Goal: Task Accomplishment & Management: Complete application form

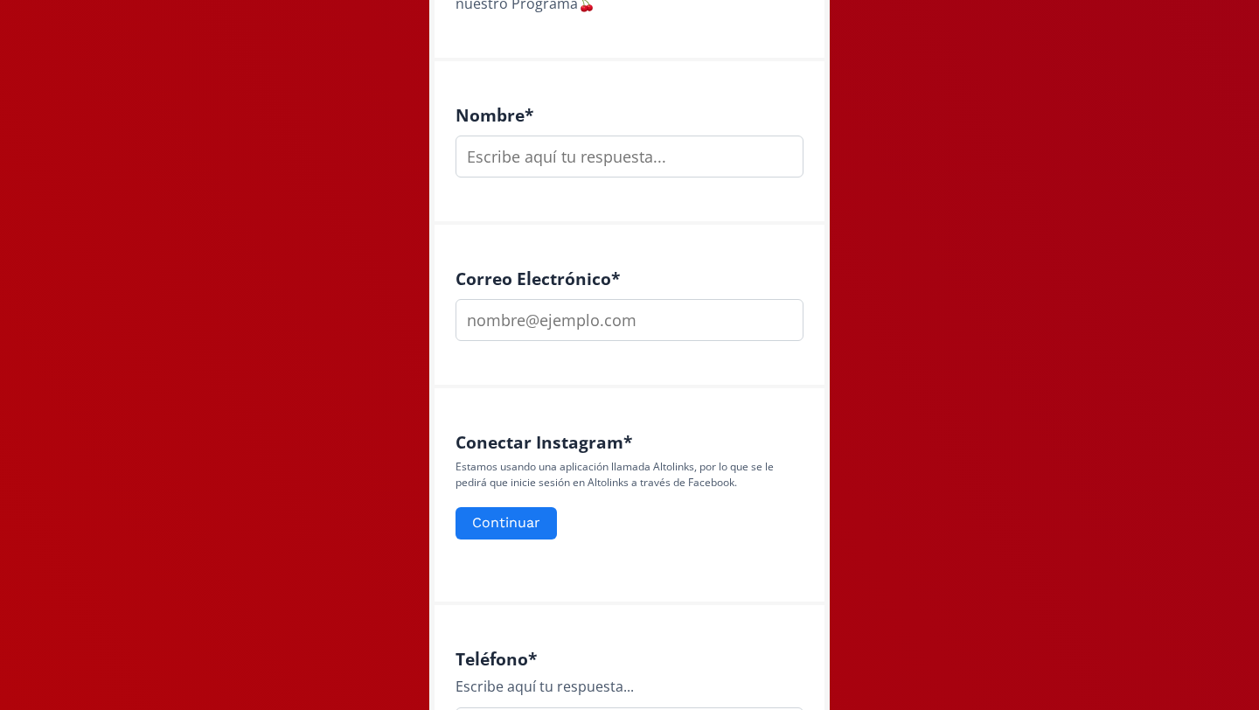
scroll to position [480, 0]
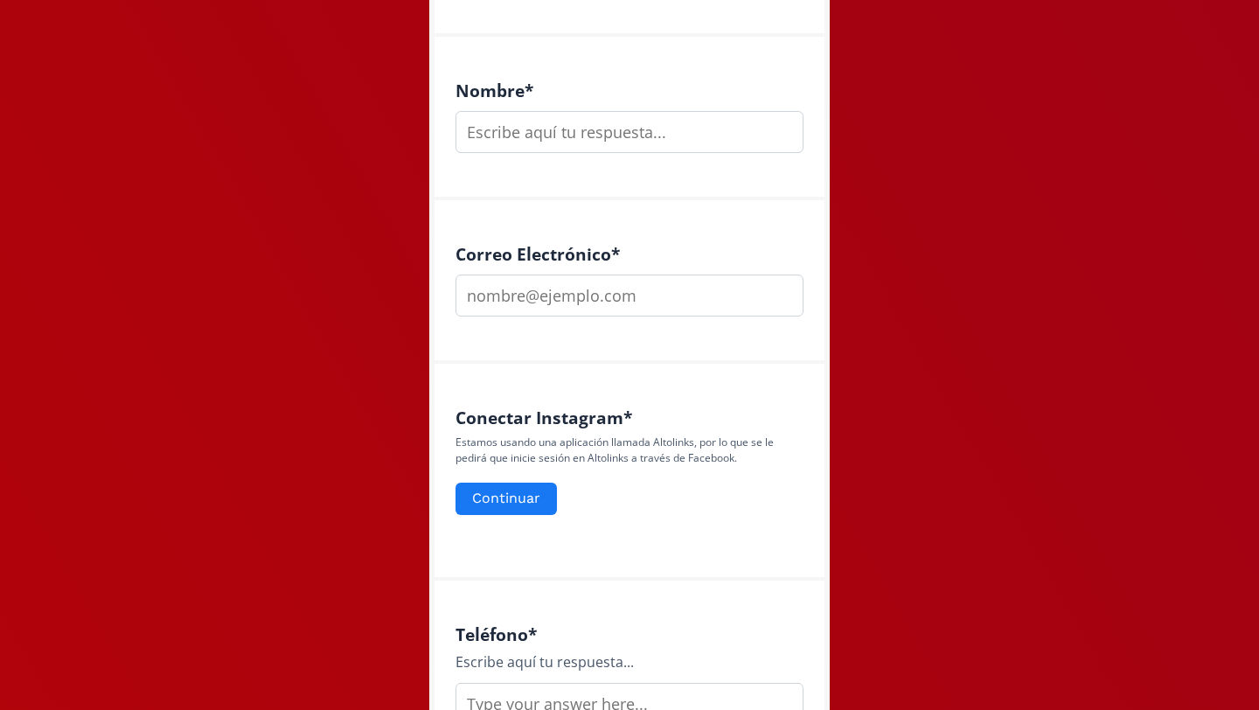
click at [571, 126] on input "text" at bounding box center [629, 132] width 348 height 42
type input "[PERSON_NAME]"
click at [564, 301] on input "email" at bounding box center [629, 295] width 348 height 42
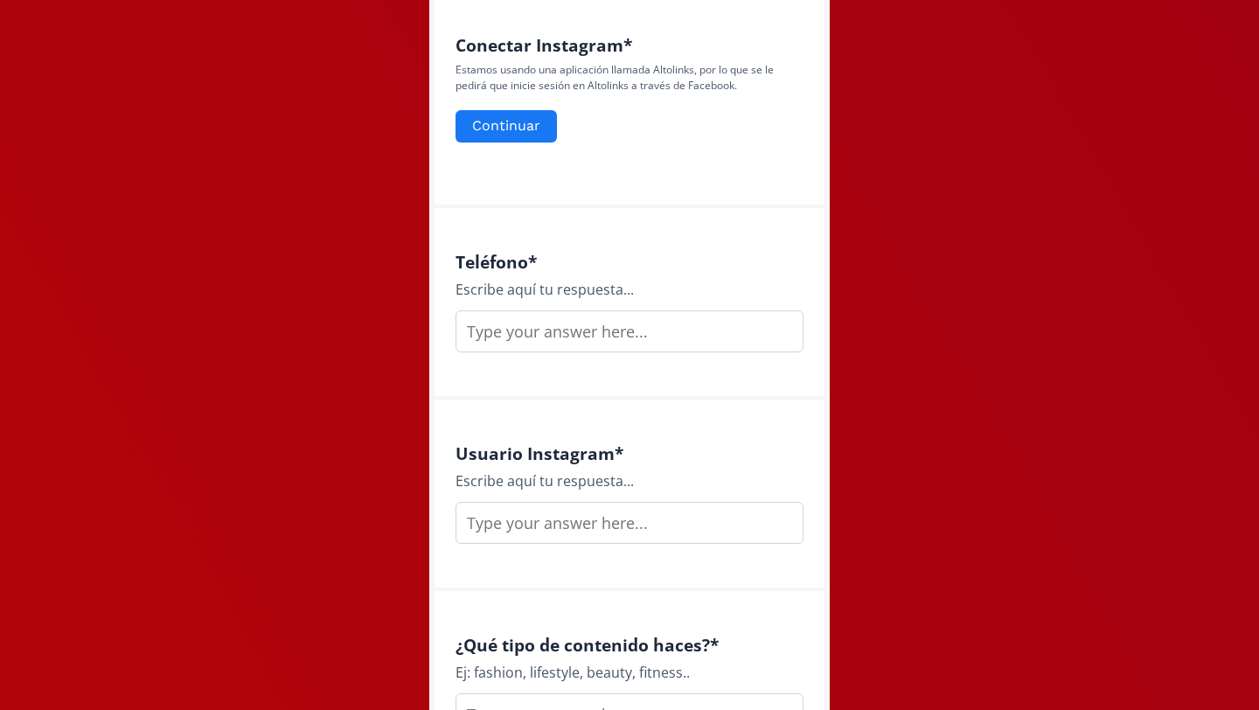
scroll to position [862, 0]
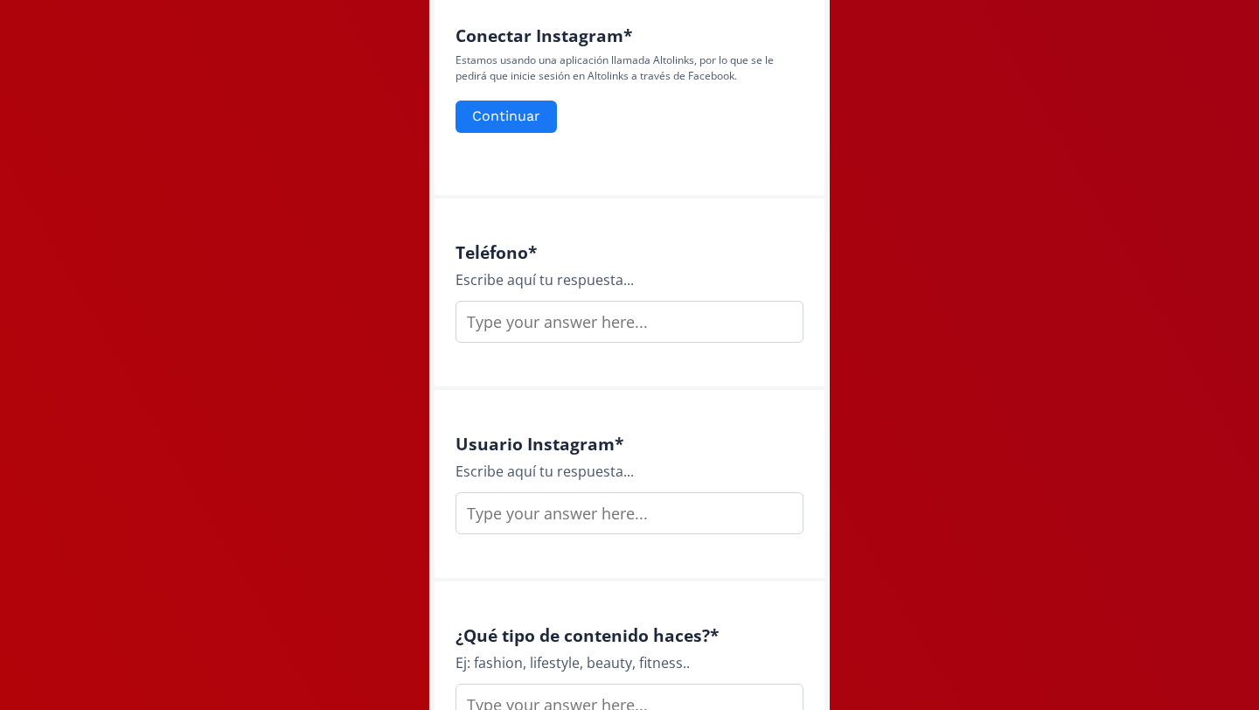
type input "[EMAIL_ADDRESS][DOMAIN_NAME]"
click at [567, 311] on input "text" at bounding box center [629, 322] width 348 height 42
type input "4426080091"
click at [576, 539] on div "Usuario Instagram * Escribe aquí tu respuesta..." at bounding box center [629, 485] width 390 height 191
click at [585, 517] on input "text" at bounding box center [629, 513] width 348 height 42
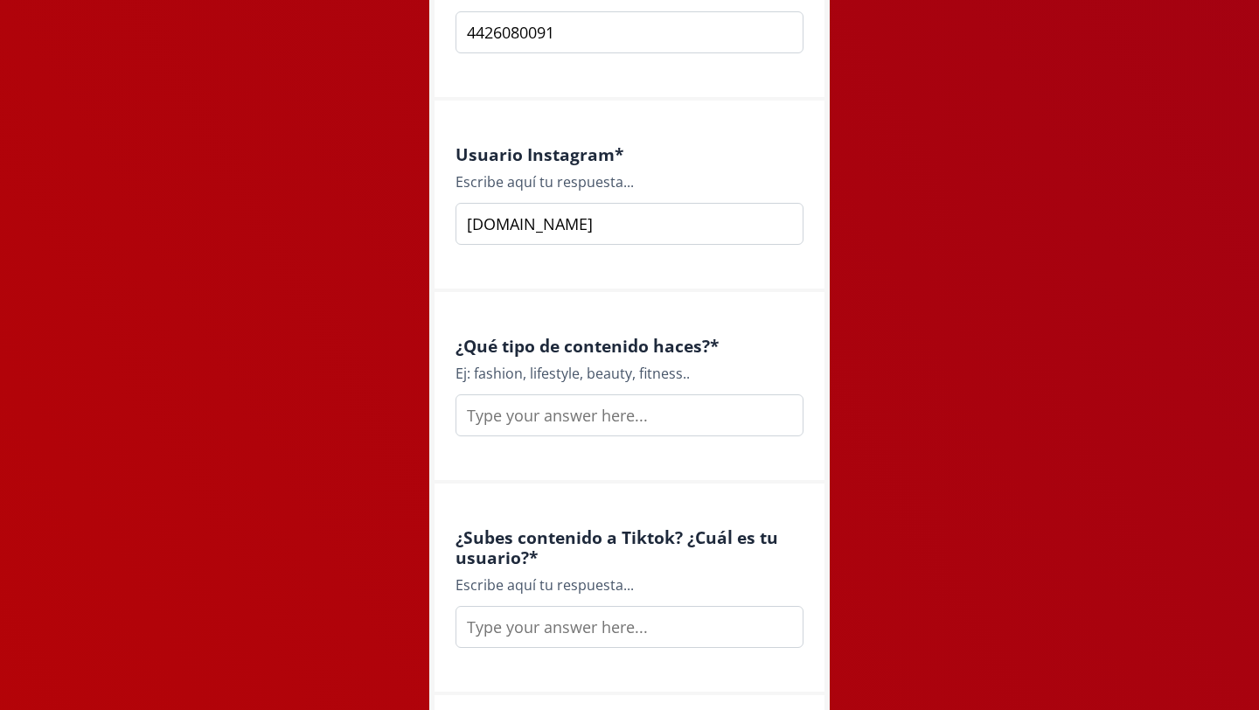
scroll to position [1174, 0]
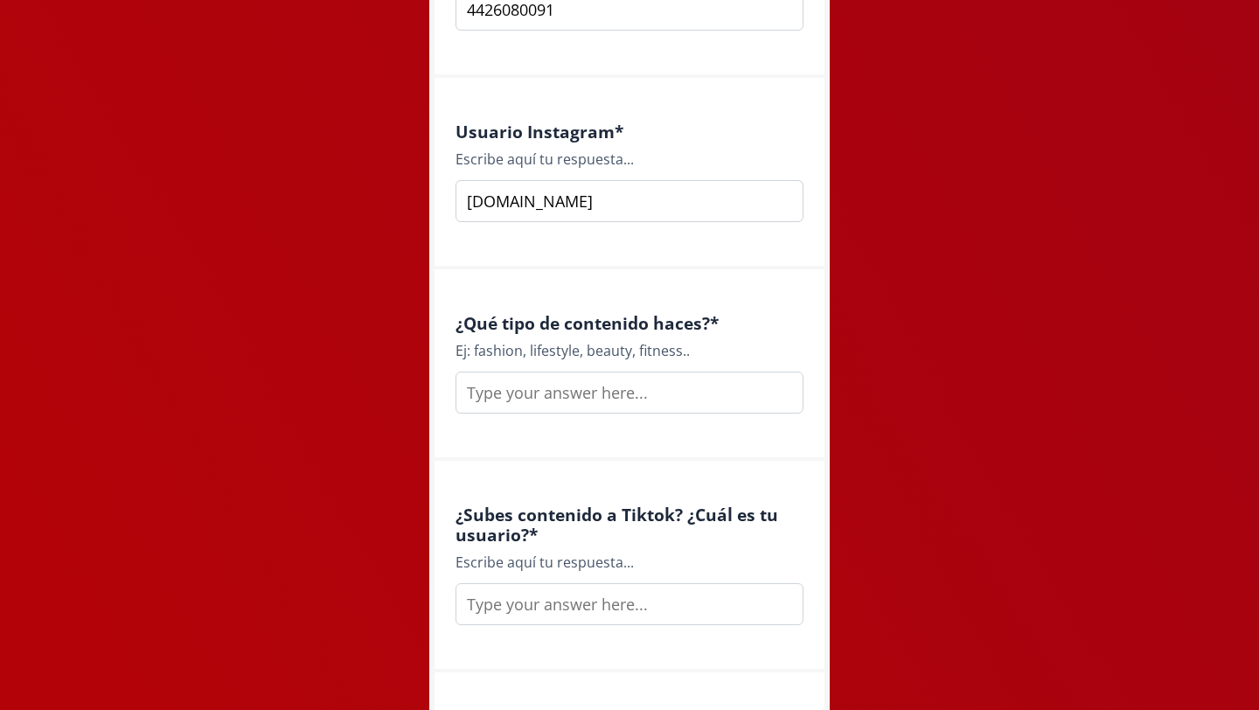
type input "[DOMAIN_NAME]"
click at [591, 402] on input "text" at bounding box center [629, 393] width 348 height 42
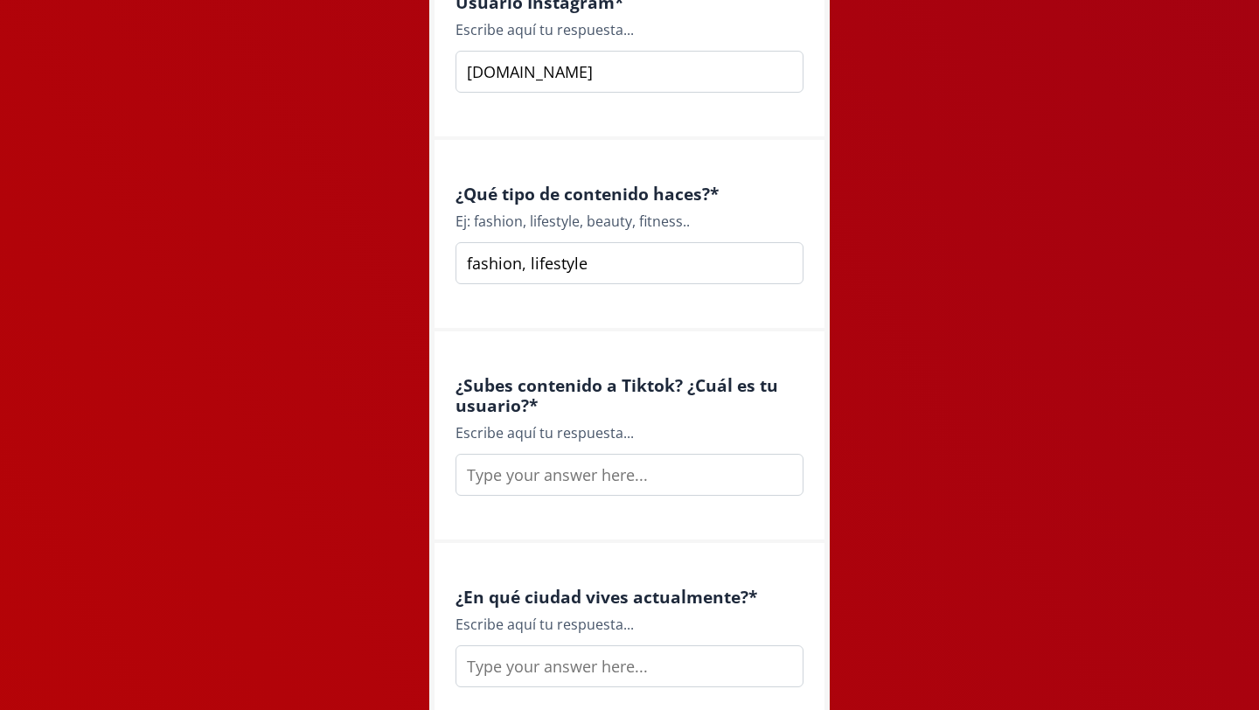
type input "fashion, lifestyle"
click at [593, 470] on input "text" at bounding box center [629, 475] width 348 height 42
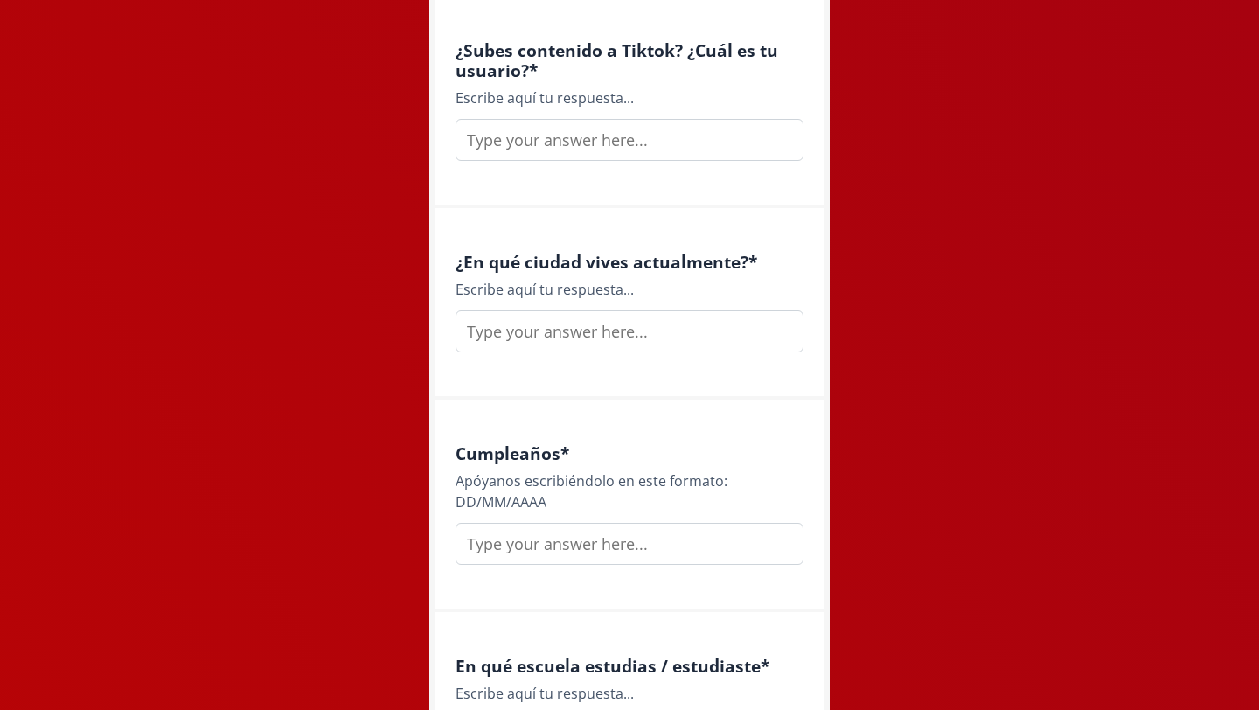
scroll to position [1639, 0]
click at [611, 331] on input "text" at bounding box center [629, 330] width 348 height 42
type input "cdmx"
click at [610, 538] on input "text" at bounding box center [629, 543] width 348 height 42
click at [596, 581] on div "Cumpleaños * Apóyanos escribiéndolo en este formato: DD/MM/AAAA 11102002" at bounding box center [629, 505] width 390 height 212
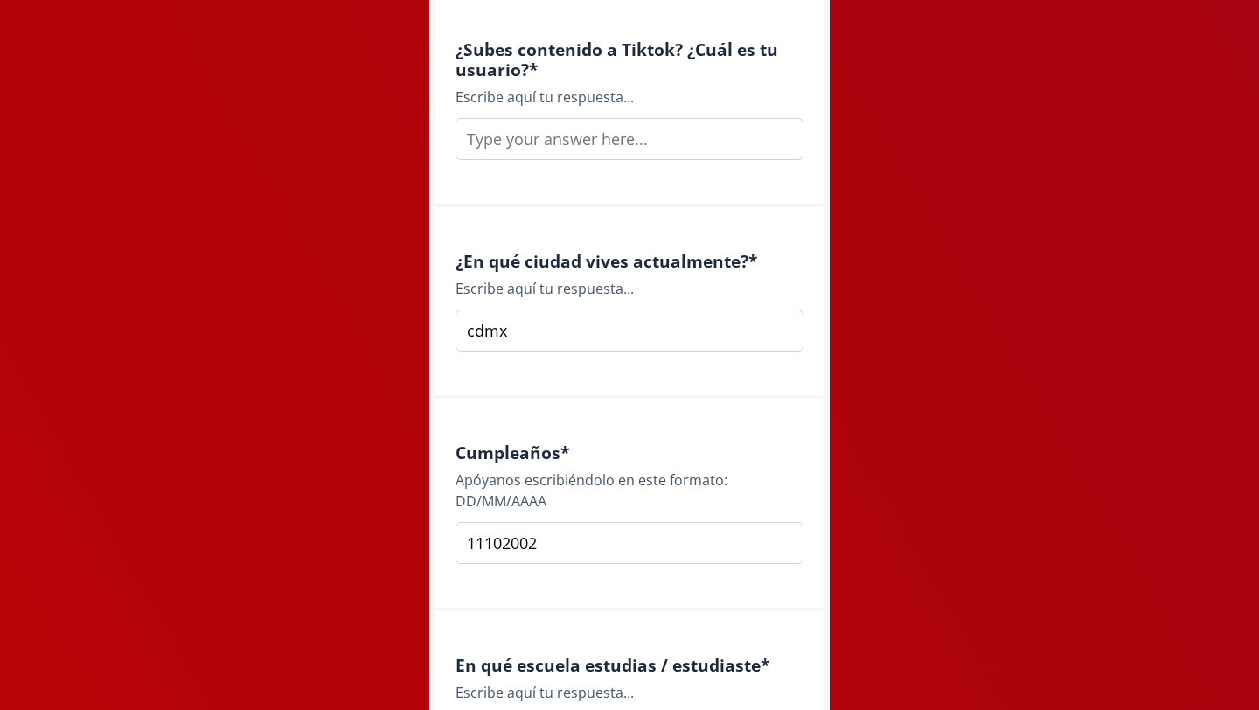
click at [479, 543] on input "11102002" at bounding box center [629, 543] width 348 height 42
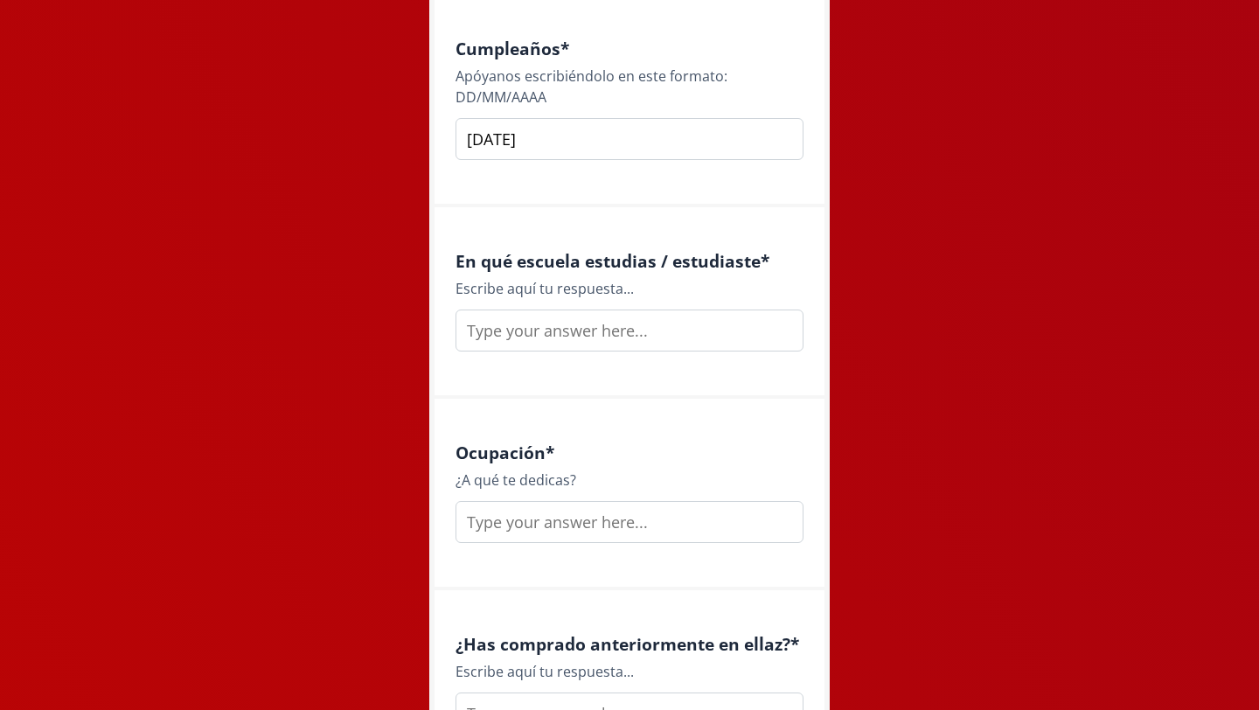
scroll to position [2069, 0]
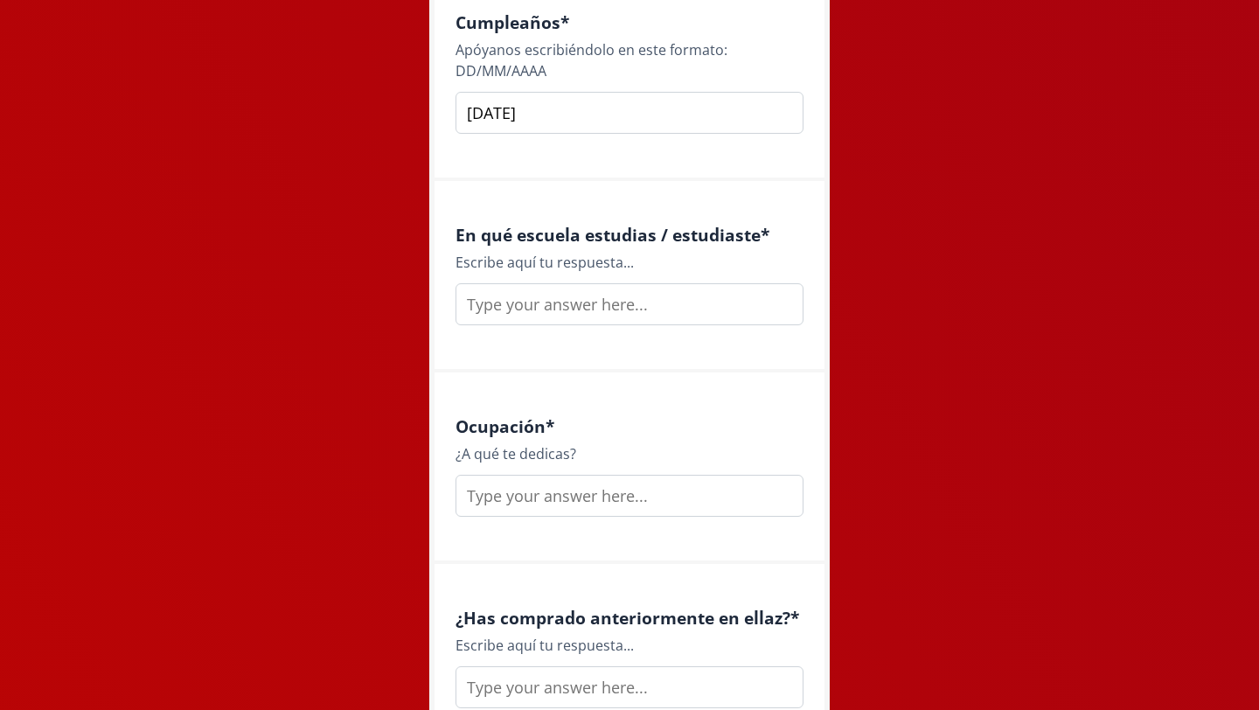
type input "[DATE]"
click at [584, 321] on input "text" at bounding box center [629, 304] width 348 height 42
type input "e"
click at [625, 306] on input "Estudio en el [GEOGRAPHIC_DATA]" at bounding box center [629, 304] width 348 height 42
type input "Estudio en el [GEOGRAPHIC_DATA]"
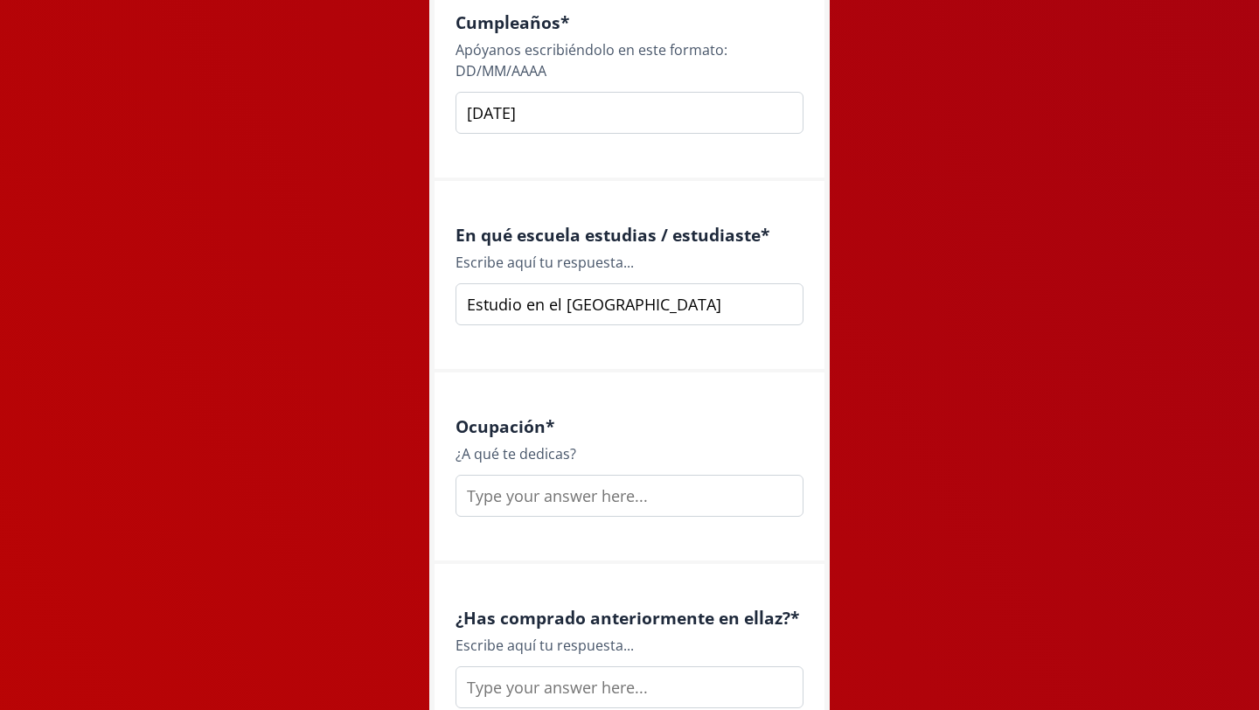
click at [586, 479] on input "text" at bounding box center [629, 496] width 348 height 42
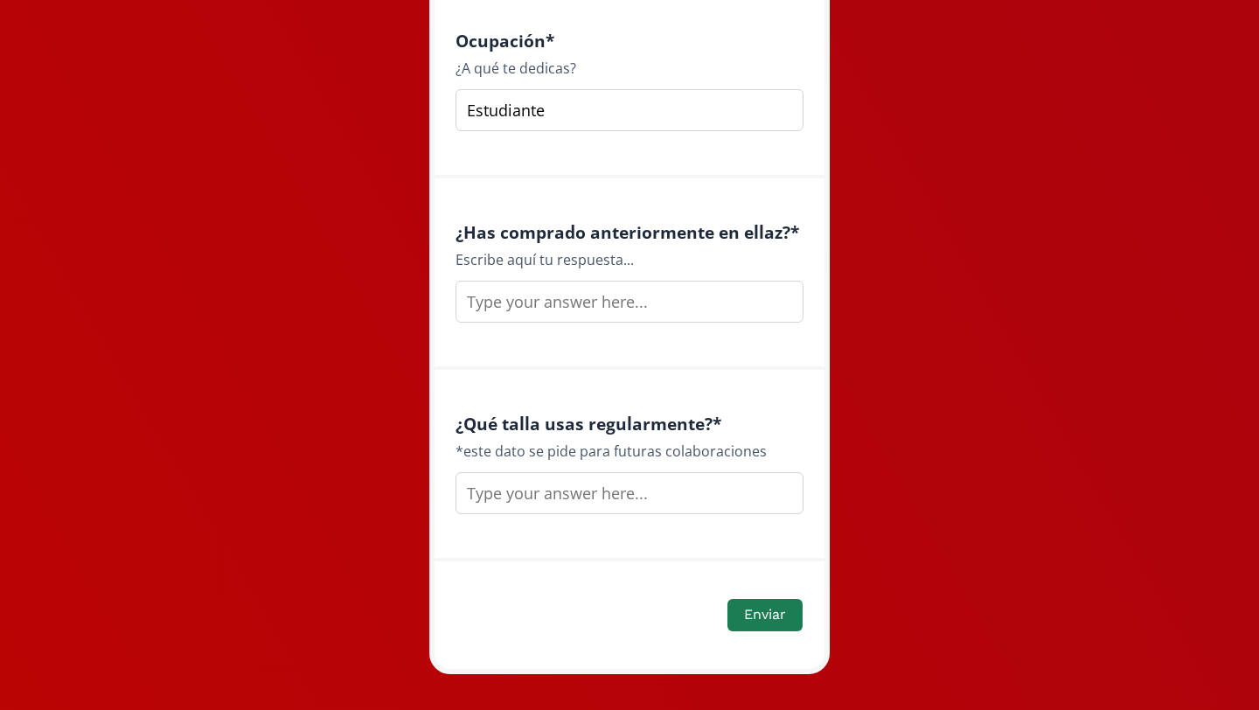
scroll to position [2467, 0]
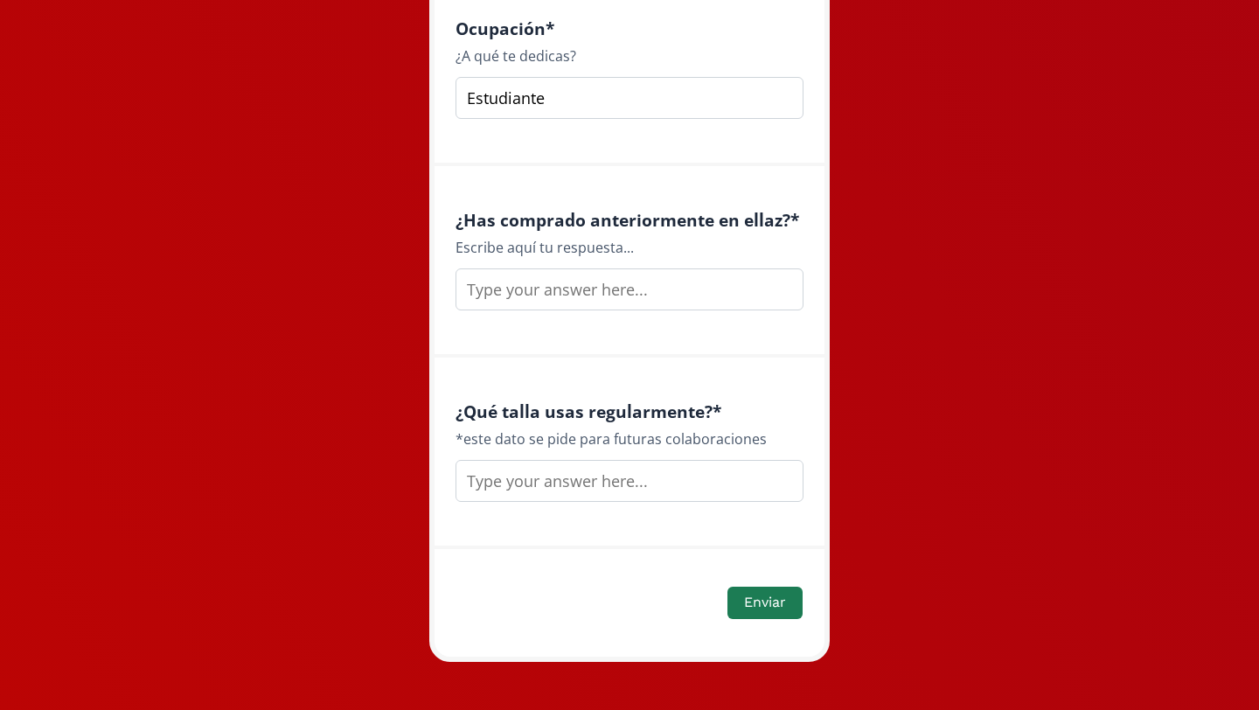
type input "Estudiante"
click at [573, 278] on input "text" at bounding box center [629, 289] width 348 height 42
type input "Creo que un boob tape"
click at [573, 495] on input "text" at bounding box center [629, 481] width 348 height 42
type input "s"
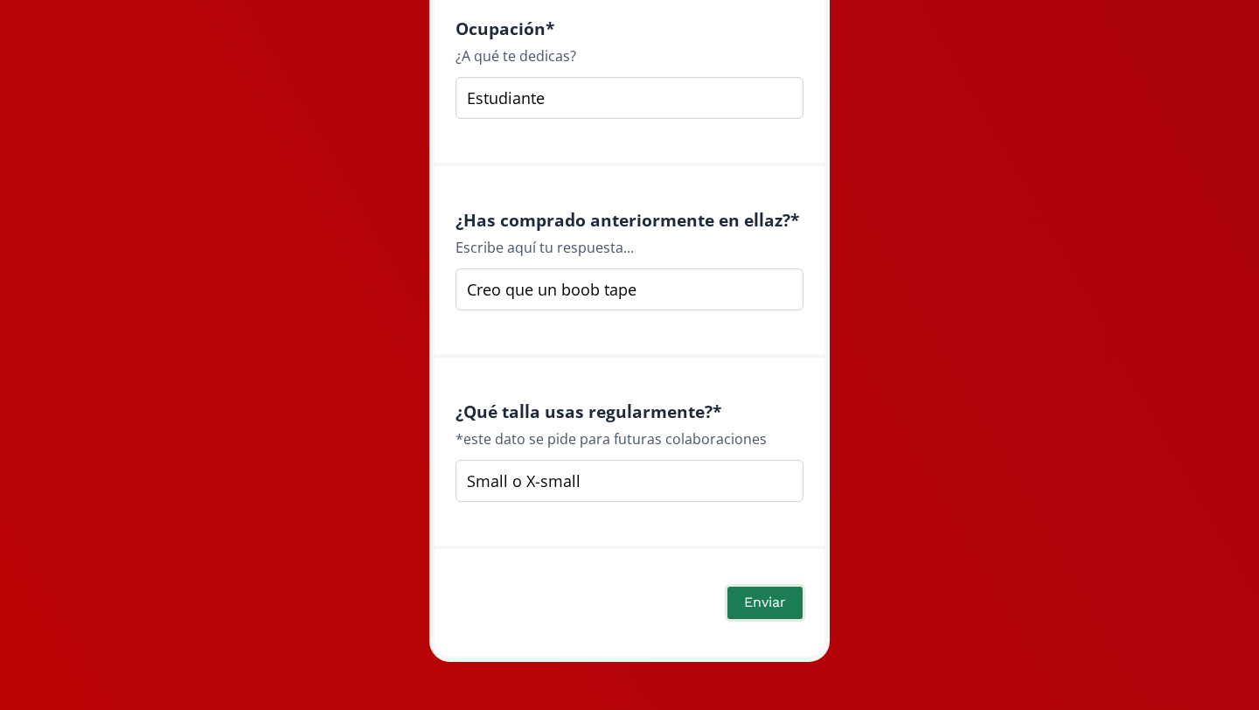
type input "Small o X-small"
click at [755, 597] on button "Enviar" at bounding box center [765, 603] width 80 height 38
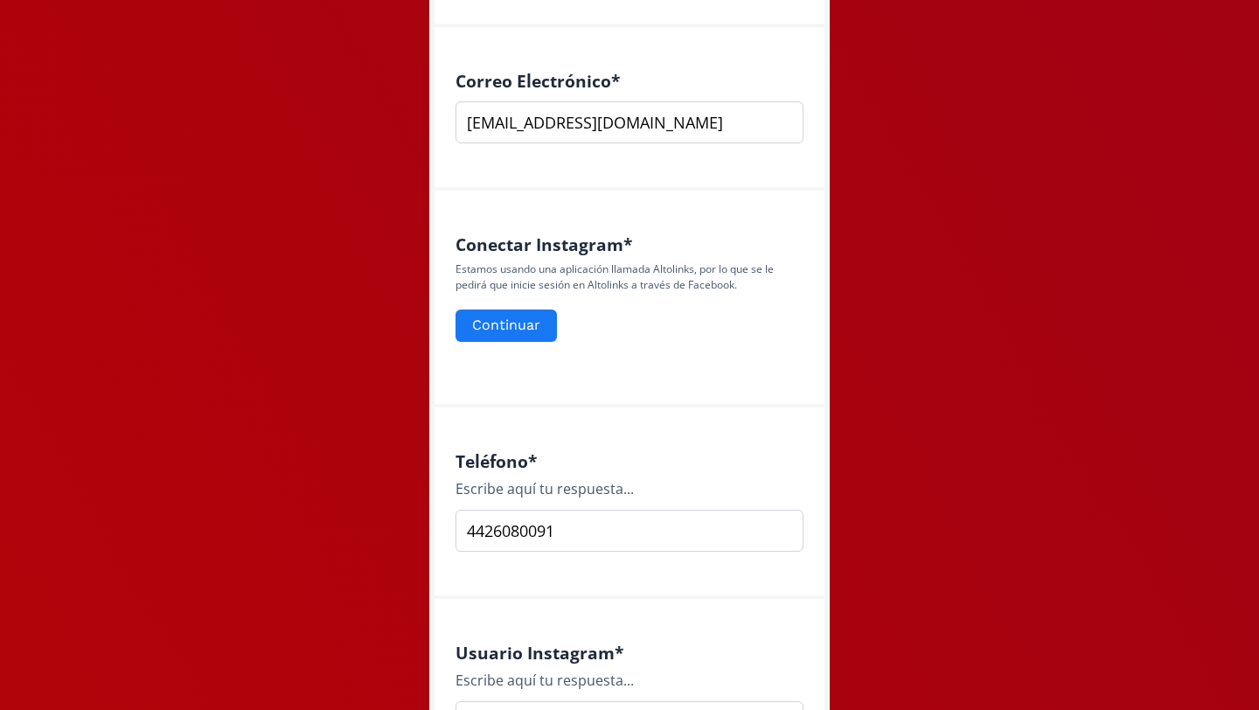
scroll to position [645, 0]
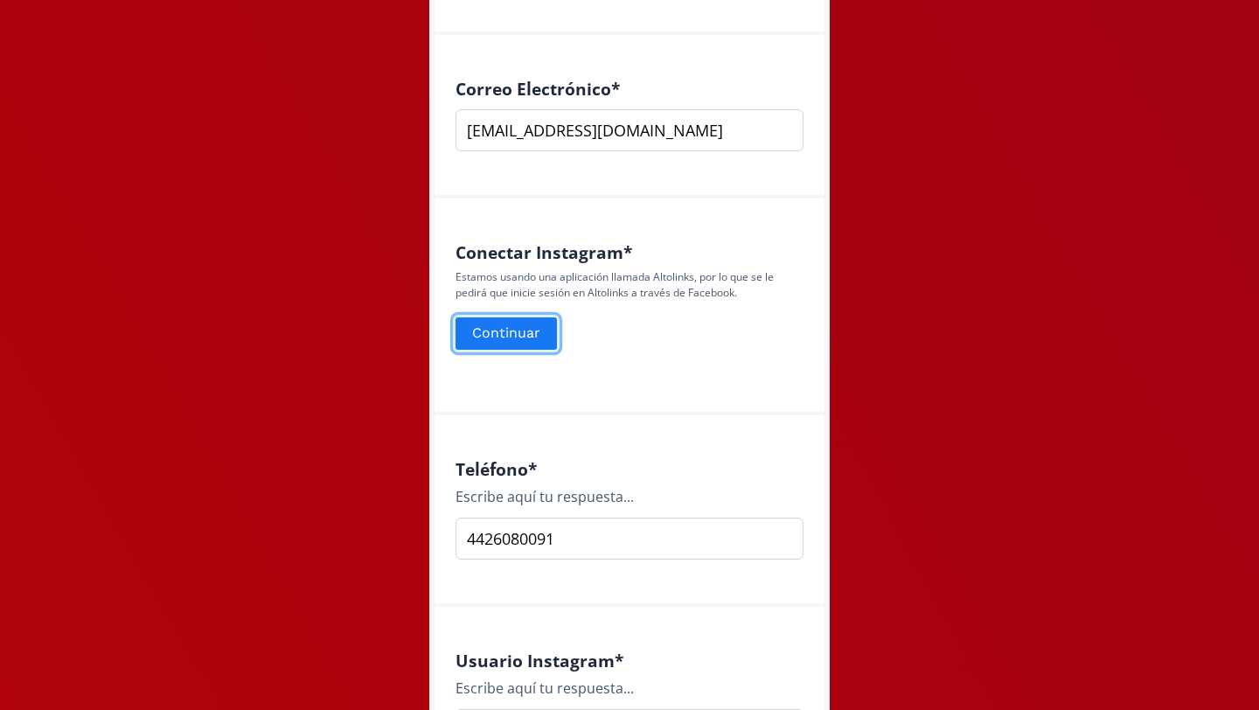
click at [501, 327] on button "Continuar" at bounding box center [506, 334] width 107 height 38
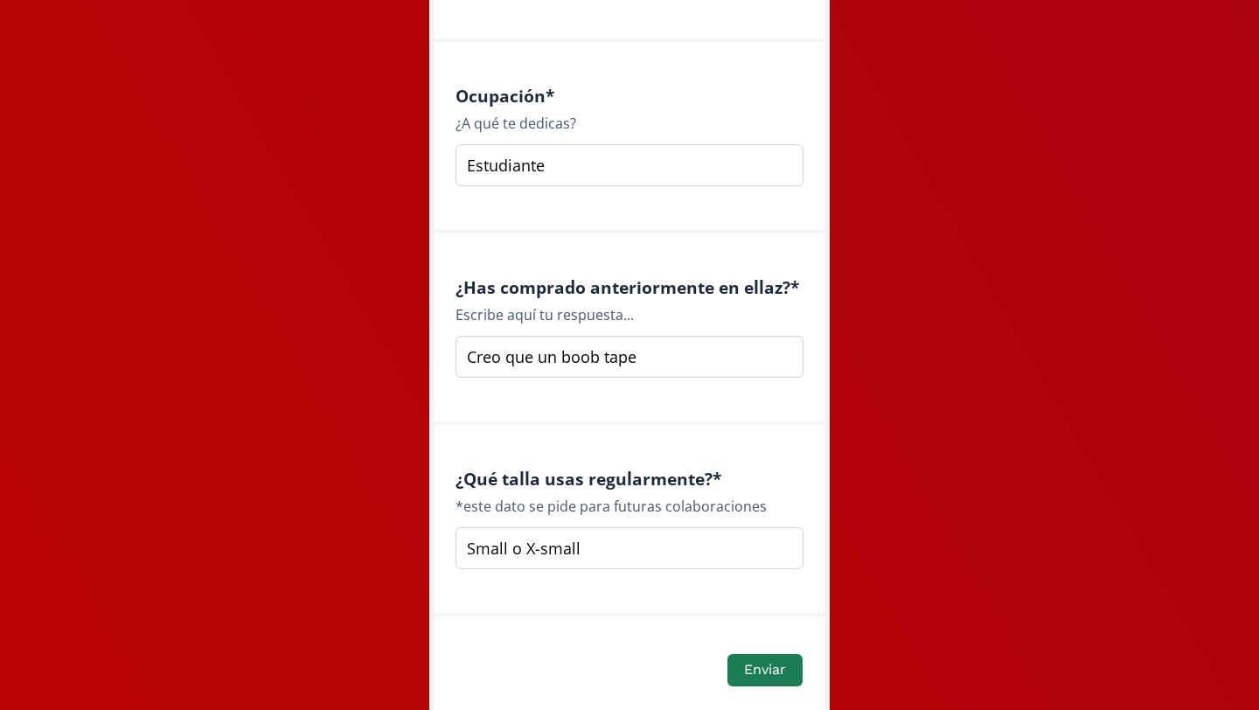
scroll to position [2480, 0]
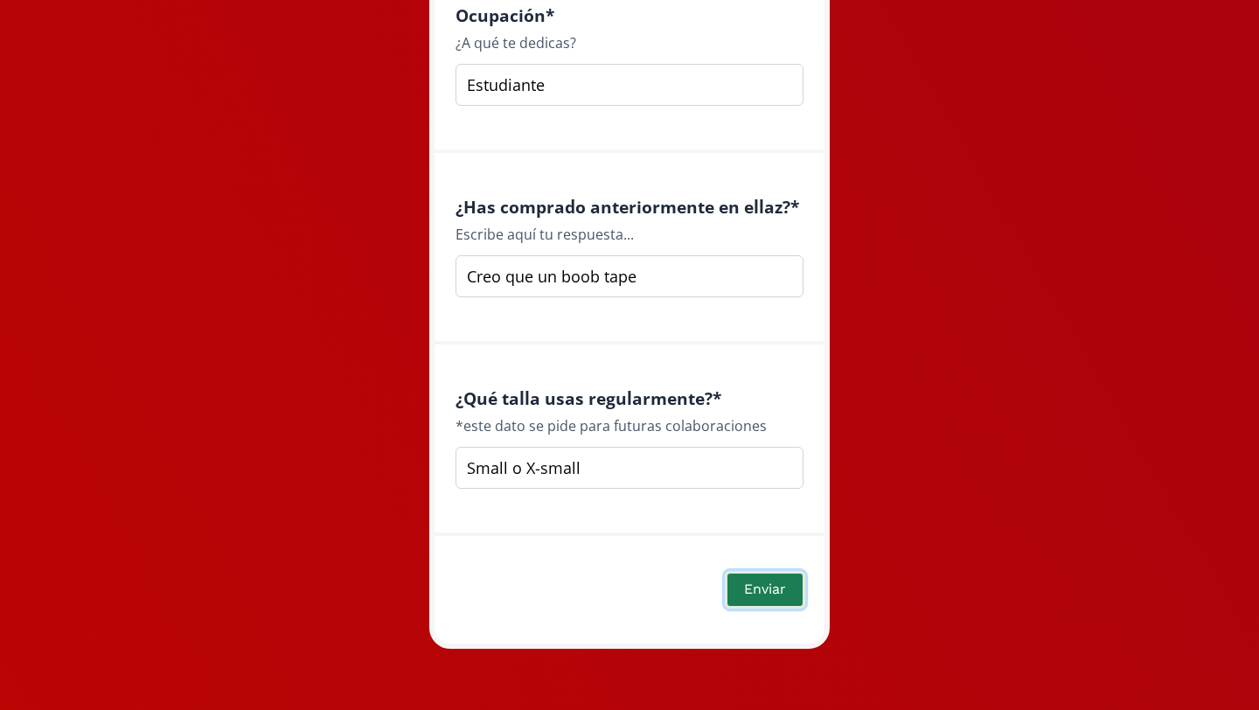
click at [751, 580] on button "Enviar" at bounding box center [765, 590] width 80 height 38
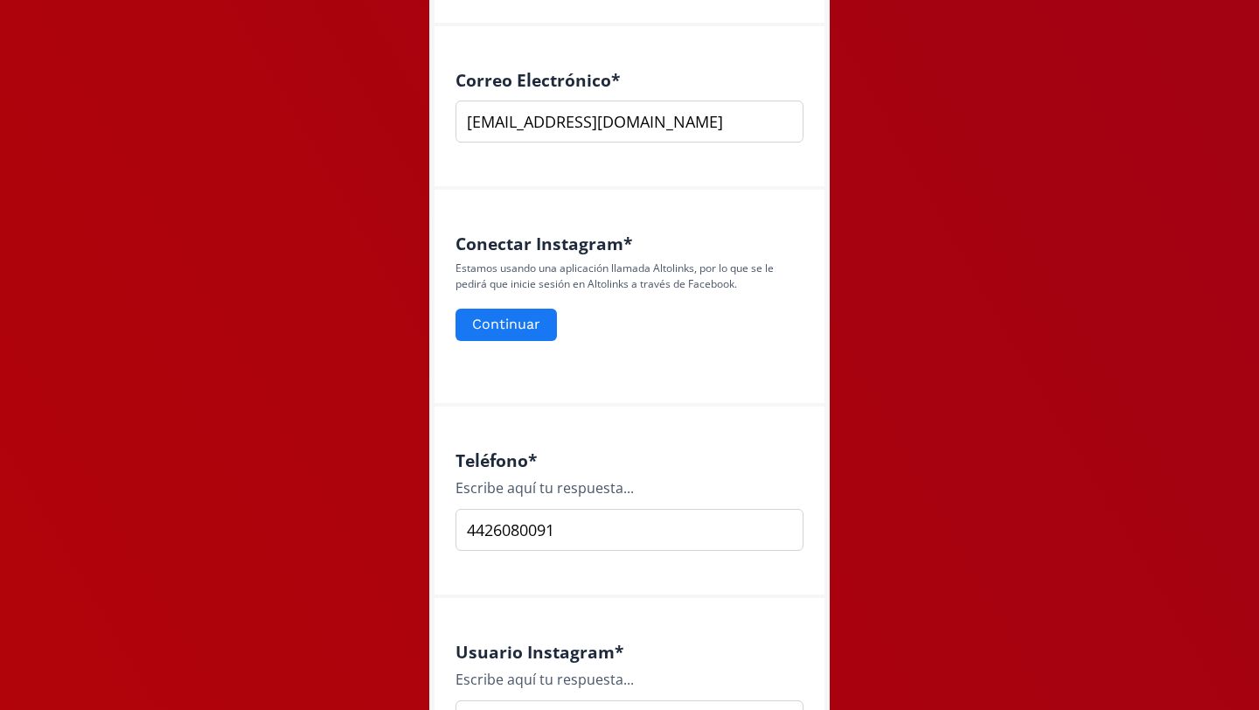
scroll to position [645, 0]
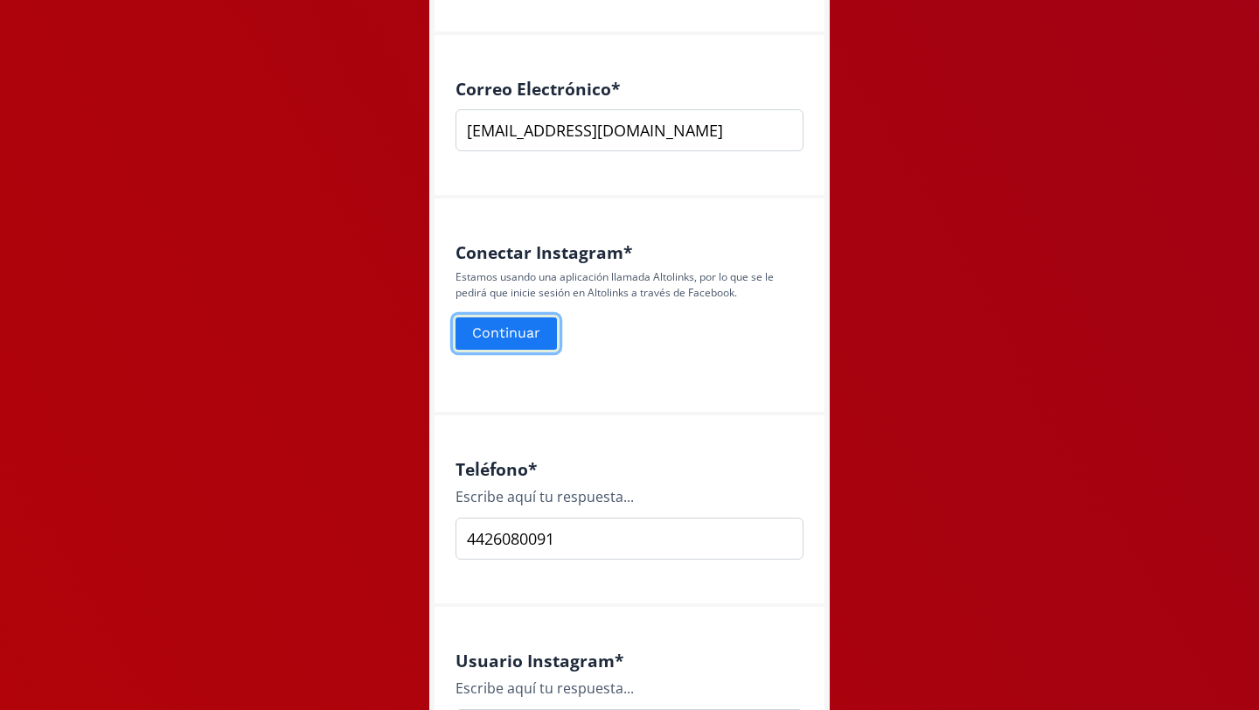
click at [510, 340] on button "Continuar" at bounding box center [506, 334] width 107 height 38
